Goal: Task Accomplishment & Management: Manage account settings

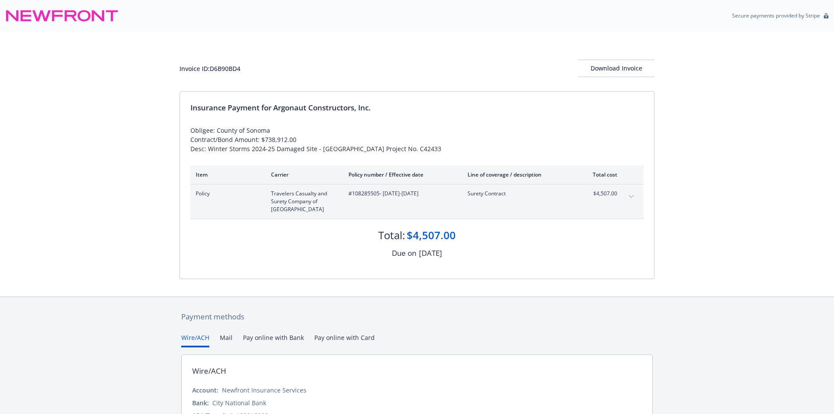
click at [224, 66] on div "Invoice ID: D6B90BD4" at bounding box center [210, 68] width 61 height 9
copy div "D6B90BD4"
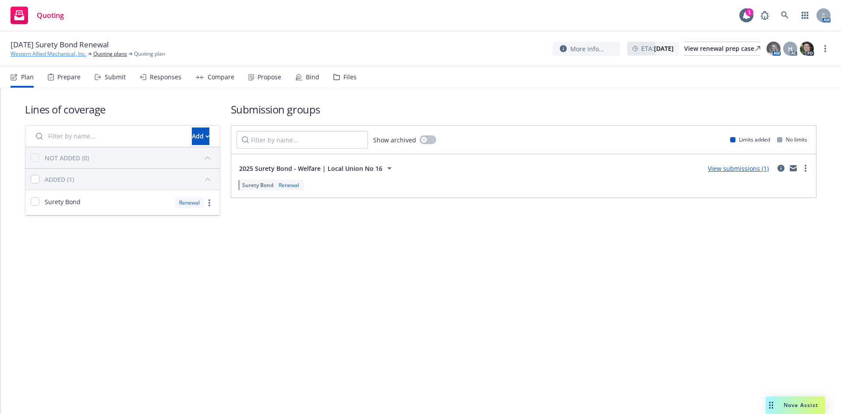
click at [54, 54] on link "Western Allied Mechanical, Inc." at bounding box center [49, 54] width 76 height 8
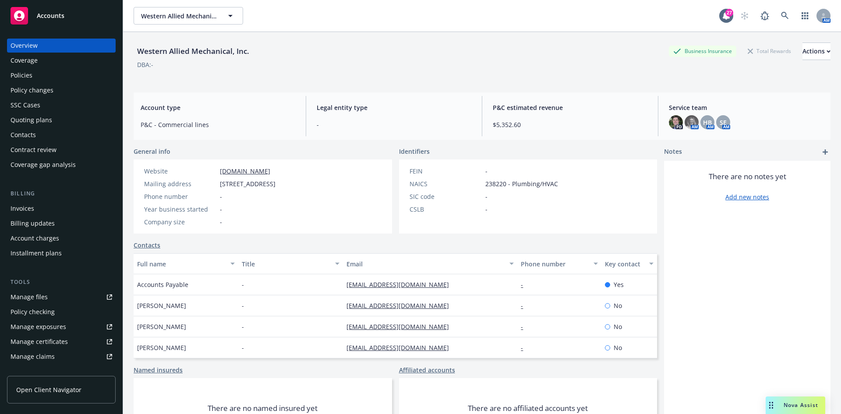
click at [34, 77] on div "Policies" at bounding box center [62, 75] width 102 height 14
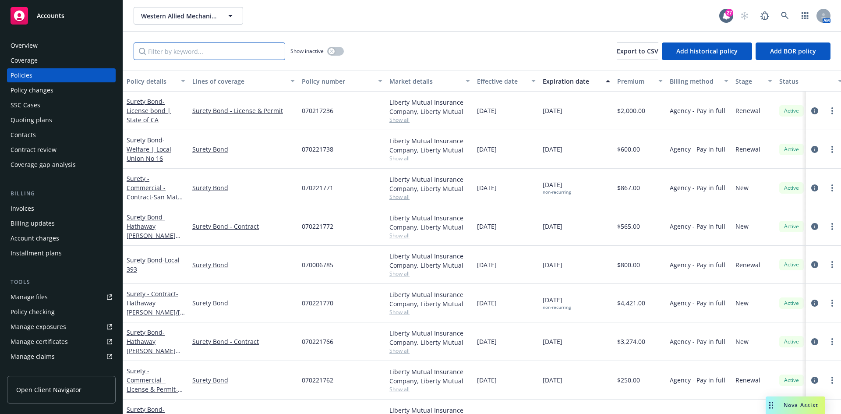
click at [244, 54] on input "Filter by keyword..." at bounding box center [210, 51] width 152 height 18
paste input "108285505"
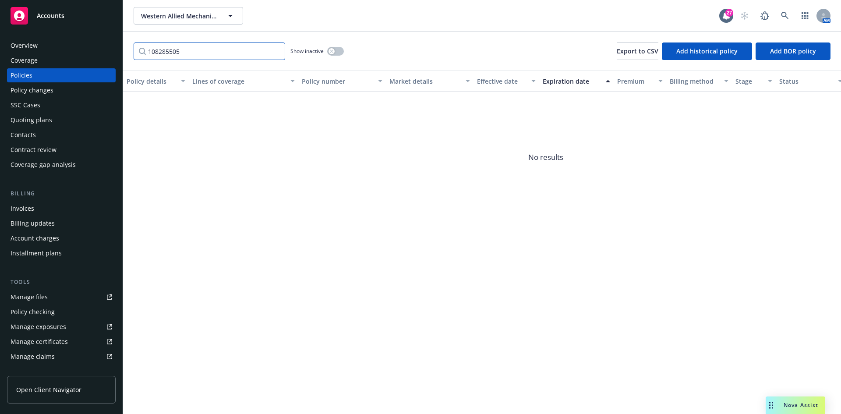
type input "108285505"
click at [244, 54] on input "108285505" at bounding box center [210, 51] width 152 height 18
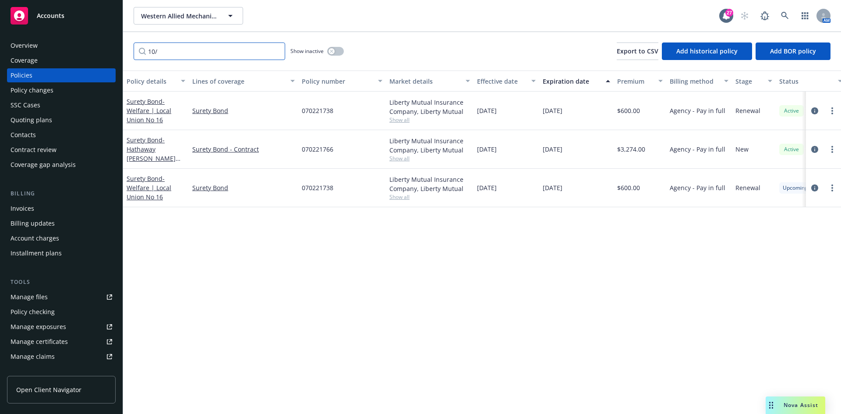
type input "10/"
click at [34, 121] on div "Quoting plans" at bounding box center [32, 120] width 42 height 14
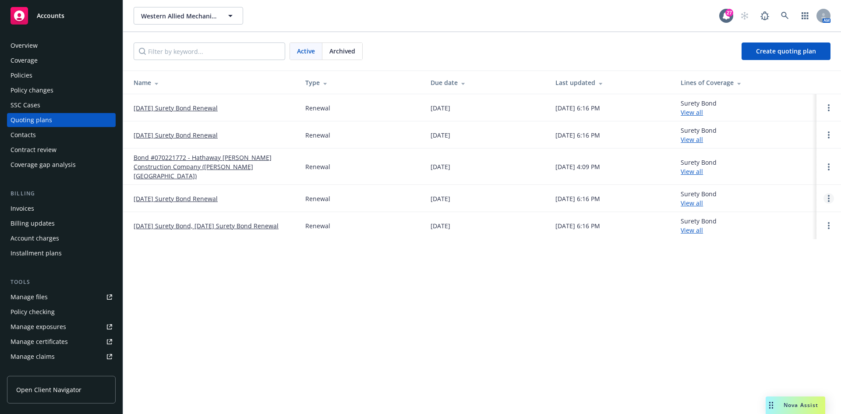
click at [834, 193] on link "Open options" at bounding box center [828, 198] width 11 height 11
click at [768, 180] on span "Archive" at bounding box center [766, 182] width 43 height 8
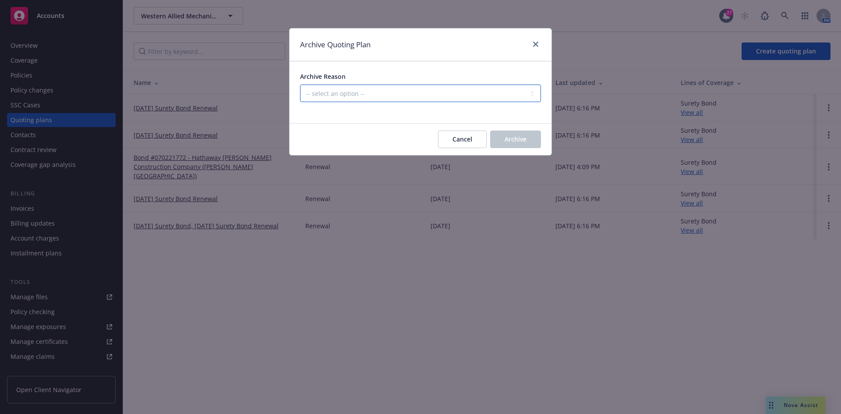
click at [418, 93] on select "-- select an option -- All policies in this renewal plan are auto-renewed Creat…" at bounding box center [420, 94] width 241 height 18
select select "ARCHIVED_RENEWAL_POLICY_AUTO_RENEWED"
click at [300, 85] on select "-- select an option -- All policies in this renewal plan are auto-renewed Creat…" at bounding box center [420, 94] width 241 height 18
click at [512, 143] on span "Archive" at bounding box center [516, 139] width 22 height 8
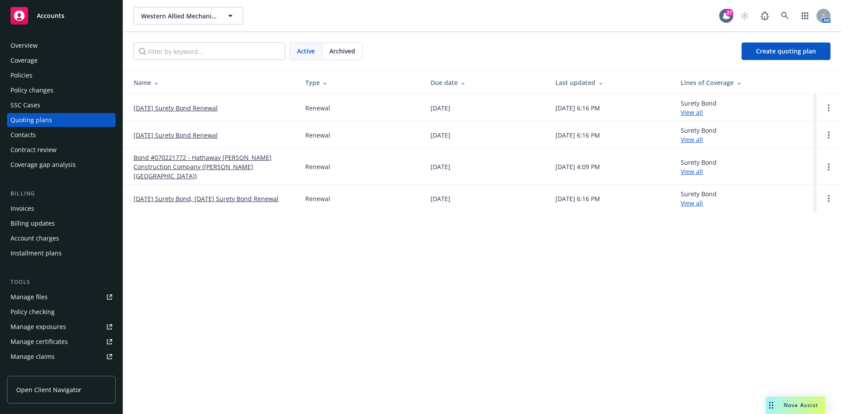
click at [64, 77] on div "Policies" at bounding box center [62, 75] width 102 height 14
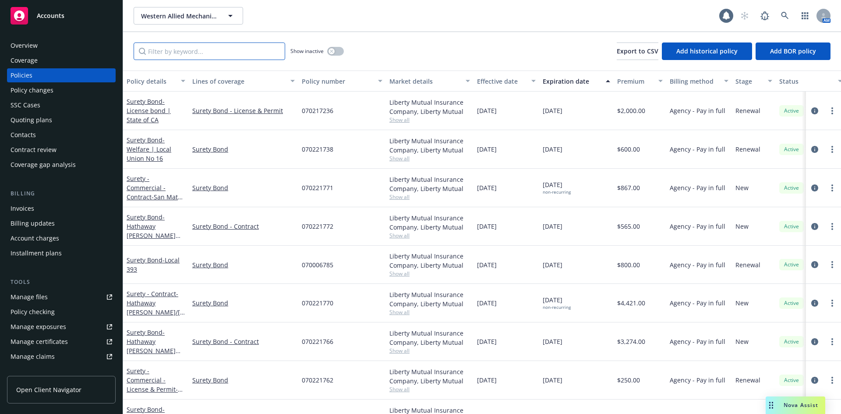
click at [220, 50] on input "Filter by keyword..." at bounding box center [210, 51] width 152 height 18
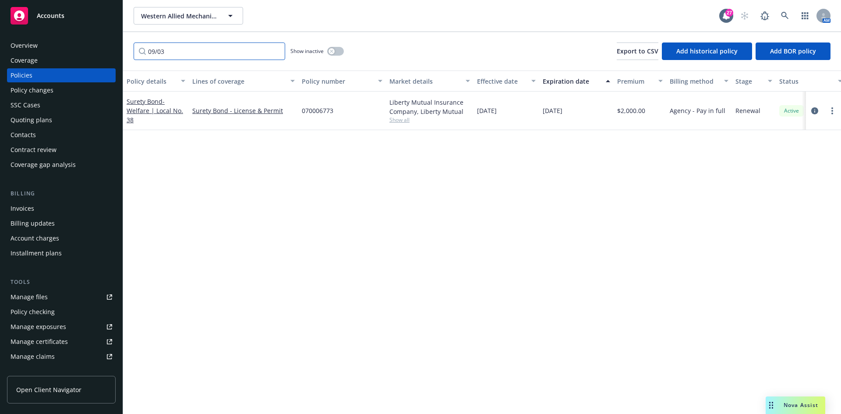
type input "09/03"
click at [34, 117] on div "Quoting plans" at bounding box center [32, 120] width 42 height 14
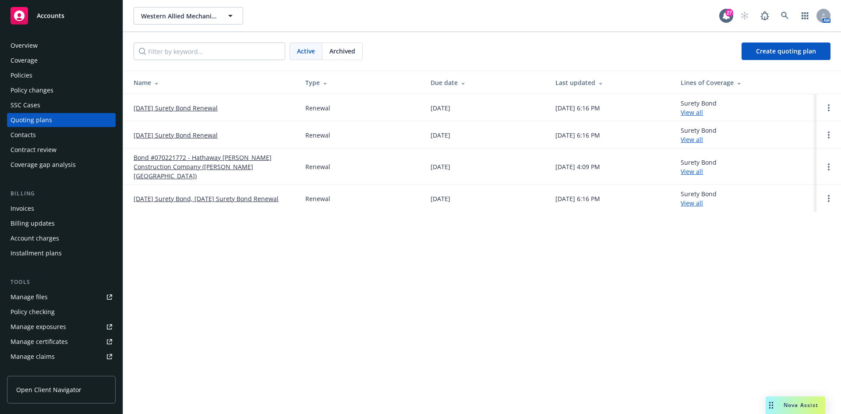
click at [88, 71] on div "Policies" at bounding box center [62, 75] width 102 height 14
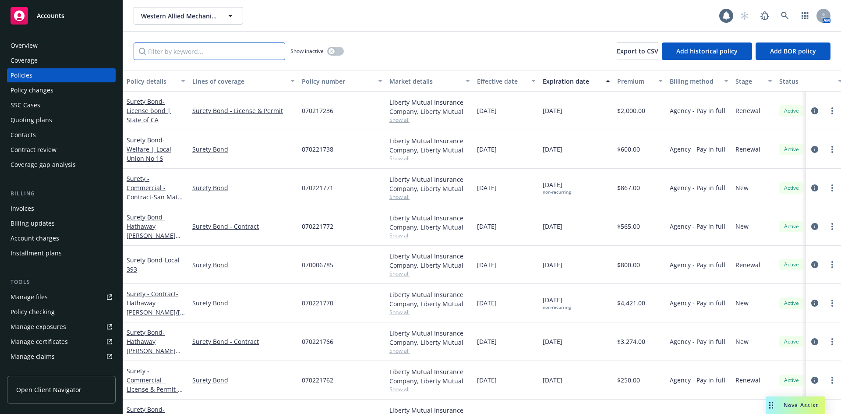
click at [172, 48] on input "Filter by keyword..." at bounding box center [210, 51] width 152 height 18
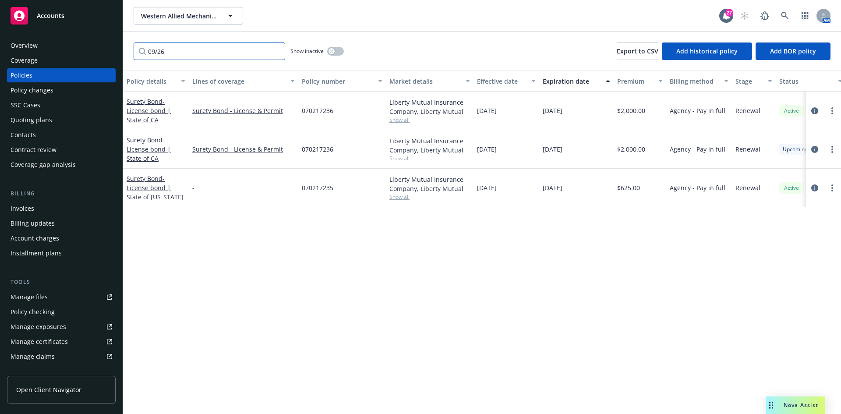
type input "09/26"
click at [310, 191] on span "070217235" at bounding box center [318, 187] width 32 height 9
copy span "070217235"
click at [162, 194] on span "- License bond | State of California" at bounding box center [155, 187] width 57 height 27
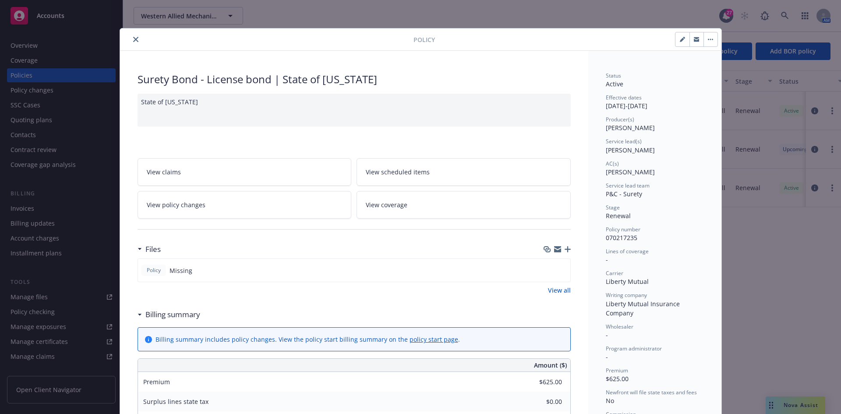
click at [131, 36] on button "close" at bounding box center [136, 39] width 11 height 11
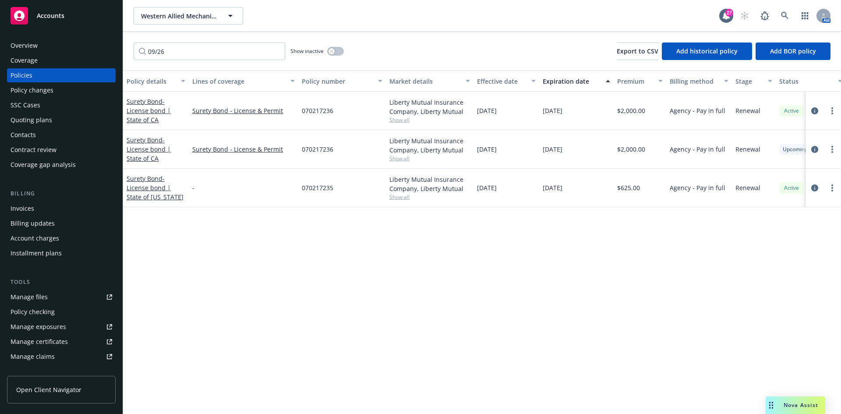
click at [32, 122] on div "Quoting plans" at bounding box center [32, 120] width 42 height 14
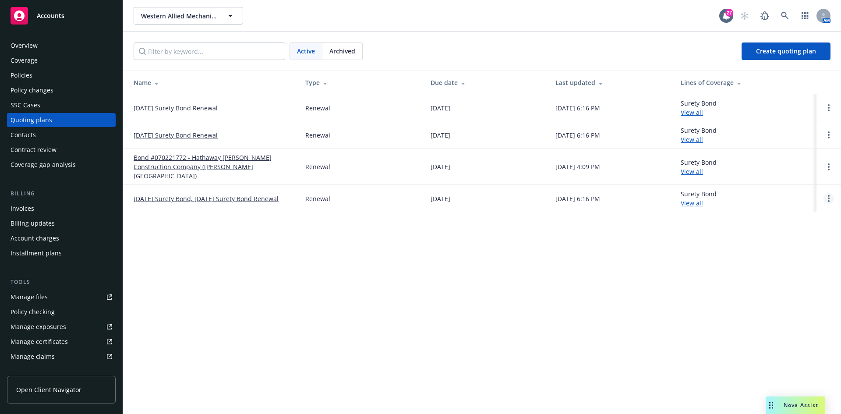
click at [829, 200] on circle "Open options" at bounding box center [829, 201] width 2 height 2
click at [786, 179] on span "Archive" at bounding box center [766, 182] width 43 height 8
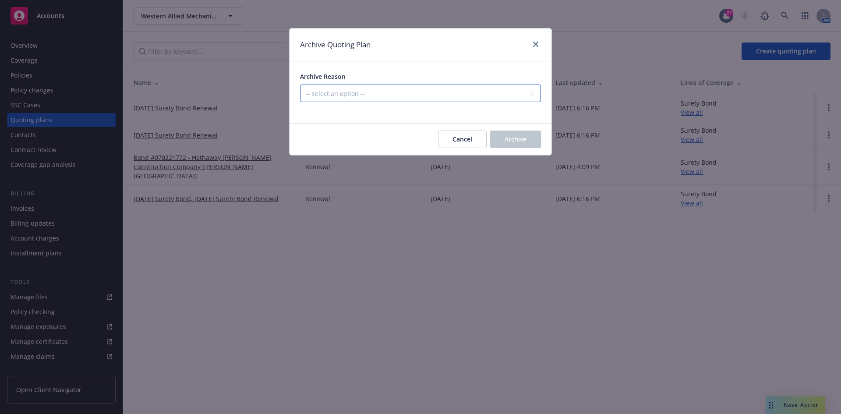
click at [449, 101] on select "-- select an option -- All policies in this renewal plan are auto-renewed Creat…" at bounding box center [420, 94] width 241 height 18
select select "ARCHIVED_RENEWAL_POLICY_AUTO_RENEWED"
click at [300, 85] on select "-- select an option -- All policies in this renewal plan are auto-renewed Creat…" at bounding box center [420, 94] width 241 height 18
click at [503, 134] on button "Archive" at bounding box center [515, 140] width 51 height 18
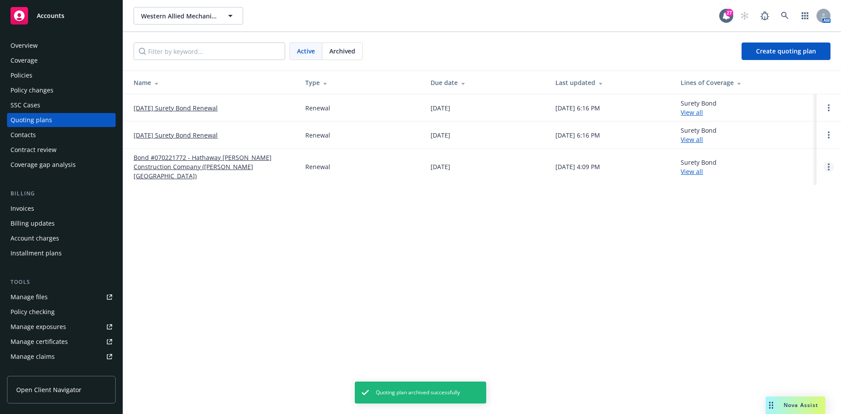
click at [830, 164] on link "Open options" at bounding box center [828, 167] width 11 height 11
click at [761, 158] on span "Archive" at bounding box center [766, 155] width 43 height 8
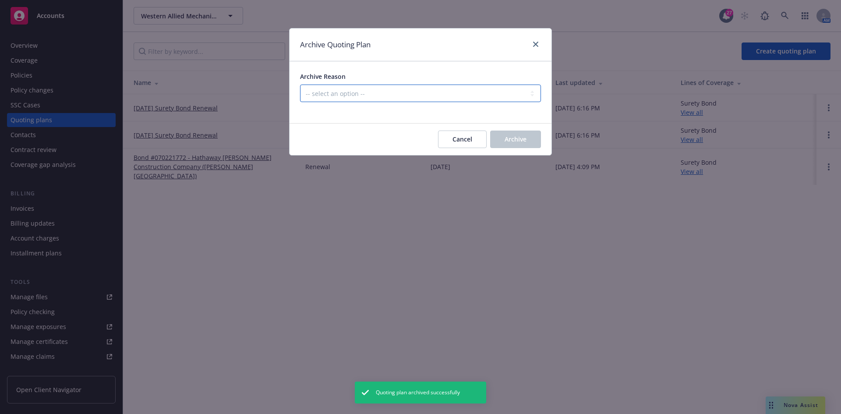
click at [497, 88] on select "-- select an option -- All policies in this renewal plan are auto-renewed Creat…" at bounding box center [420, 94] width 241 height 18
select select "ARCHIVED_RENEWAL_POLICY_AUTO_RENEWED"
click at [300, 85] on select "-- select an option -- All policies in this renewal plan are auto-renewed Creat…" at bounding box center [420, 94] width 241 height 18
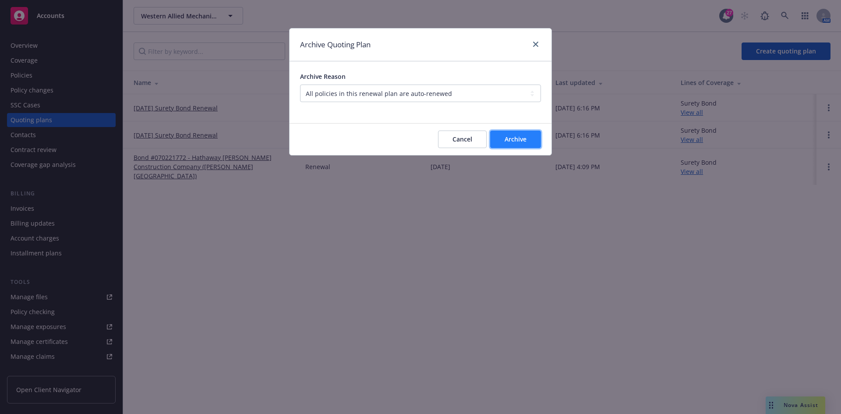
click at [526, 147] on button "Archive" at bounding box center [515, 140] width 51 height 18
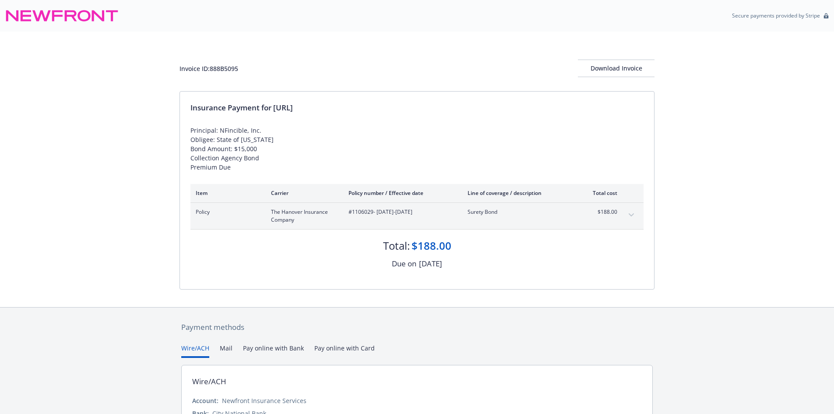
click at [225, 70] on div "Invoice ID: 888B5095" at bounding box center [209, 68] width 59 height 9
